Goal: Find specific page/section: Find specific page/section

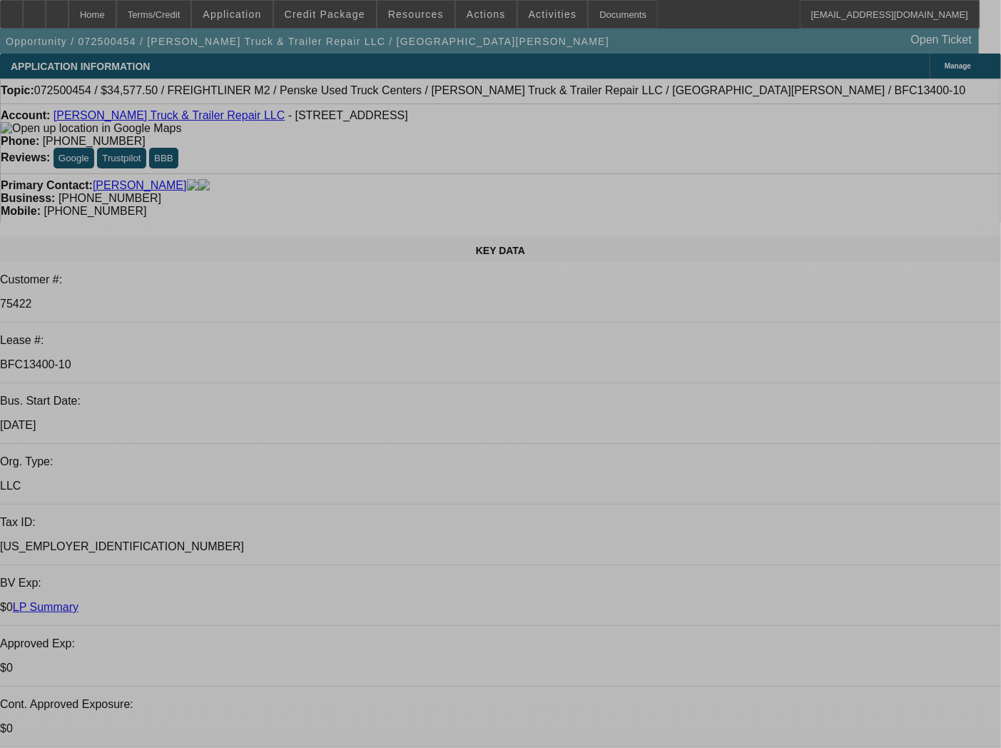
select select "0"
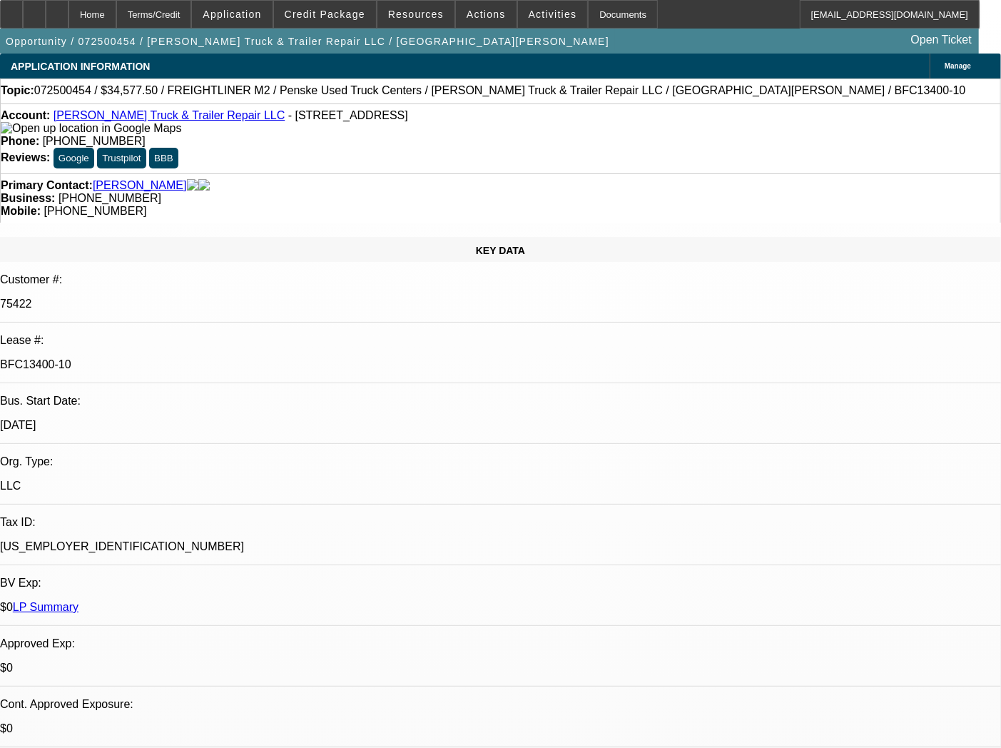
select select "0"
select select "6"
select select "0"
select select "2"
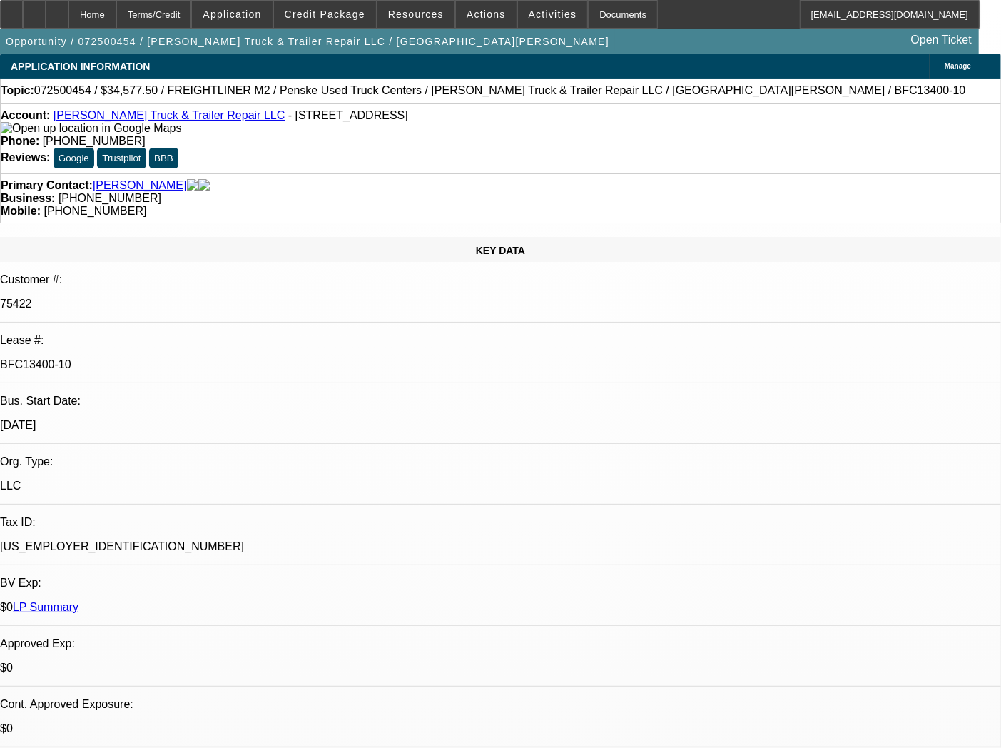
select select "0"
select select "6"
select select "0"
select select "2"
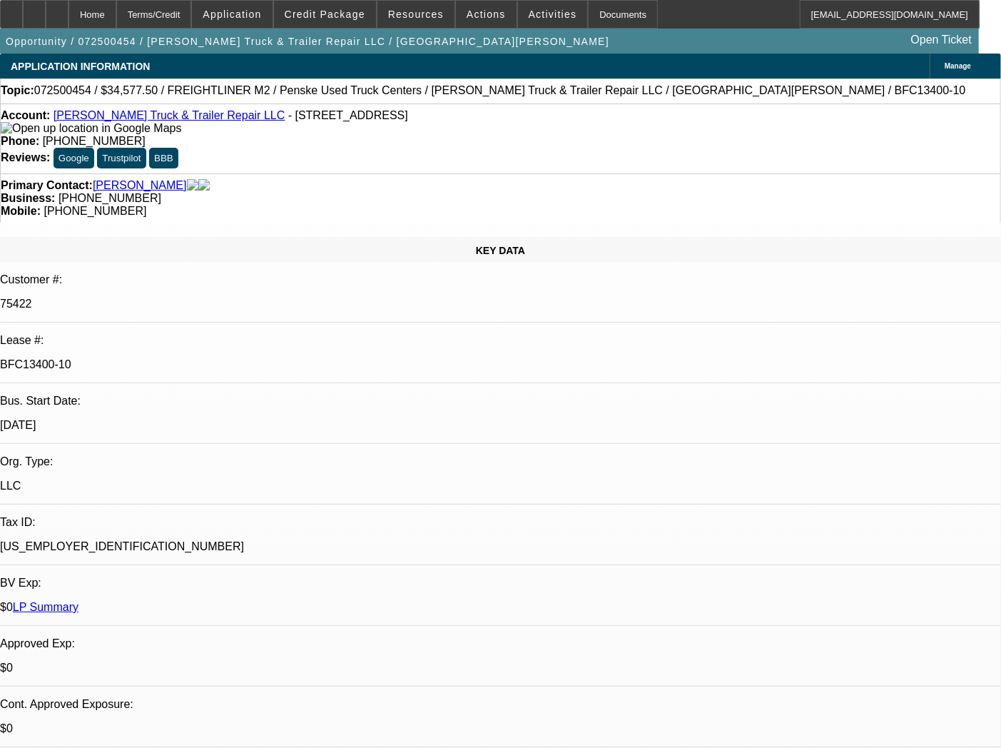
select select "0"
select select "6"
select select "0"
select select "2"
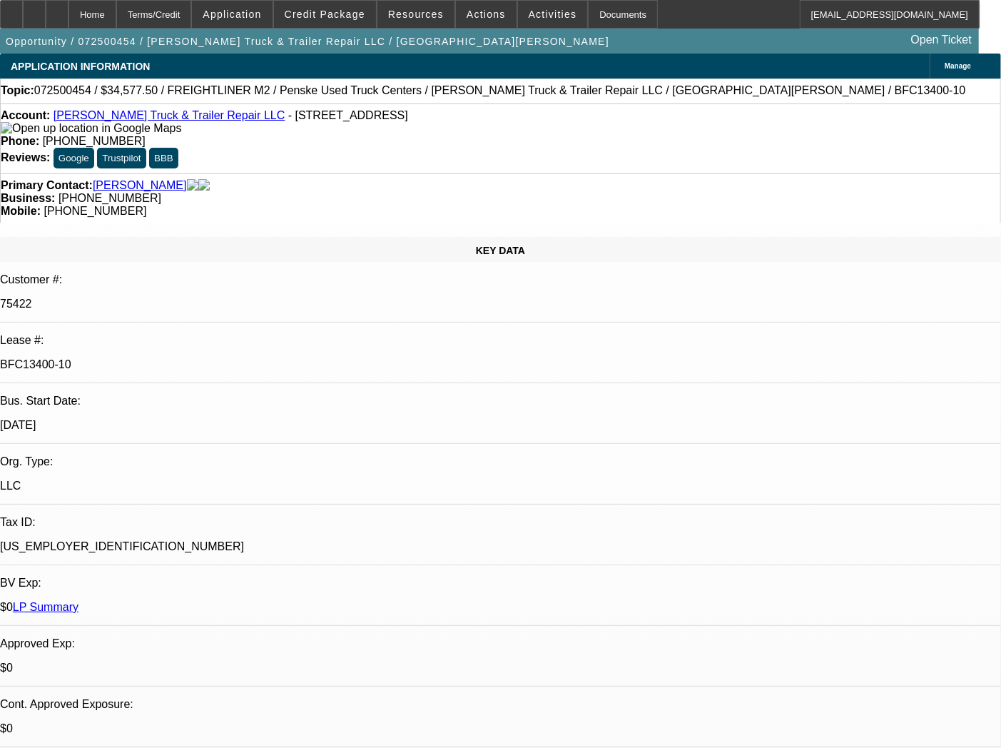
select select "0"
select select "6"
click at [590, 13] on div "Documents" at bounding box center [623, 14] width 70 height 29
